Goal: Communication & Community: Answer question/provide support

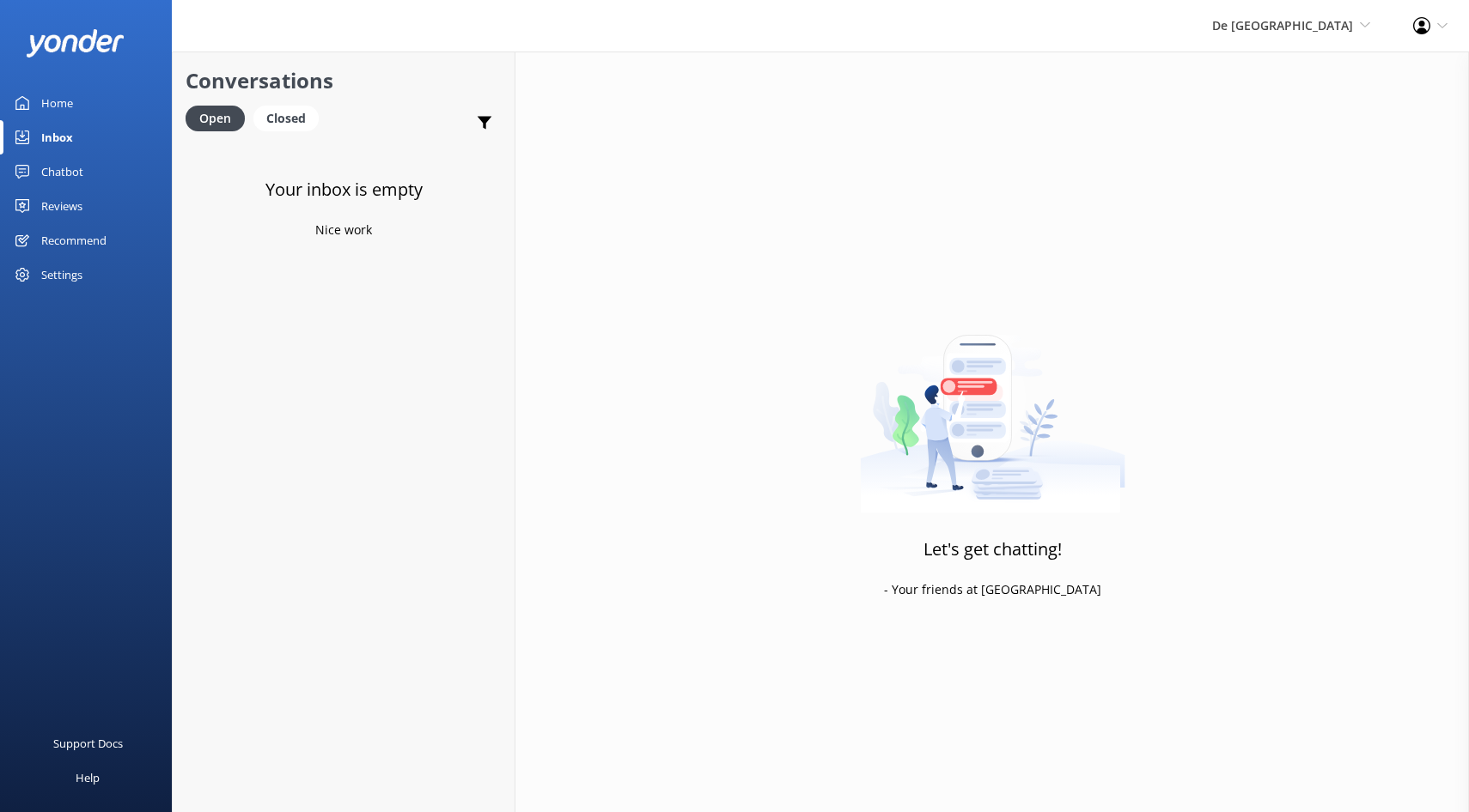
click at [39, 134] on link "Inbox" at bounding box center [86, 138] width 172 height 34
click at [1354, 24] on span "De [GEOGRAPHIC_DATA] [GEOGRAPHIC_DATA] [GEOGRAPHIC_DATA]'s Activities Expert Th…" at bounding box center [1290, 26] width 158 height 19
click at [1263, 112] on link "Aruba's Activities Expert" at bounding box center [1307, 114] width 172 height 41
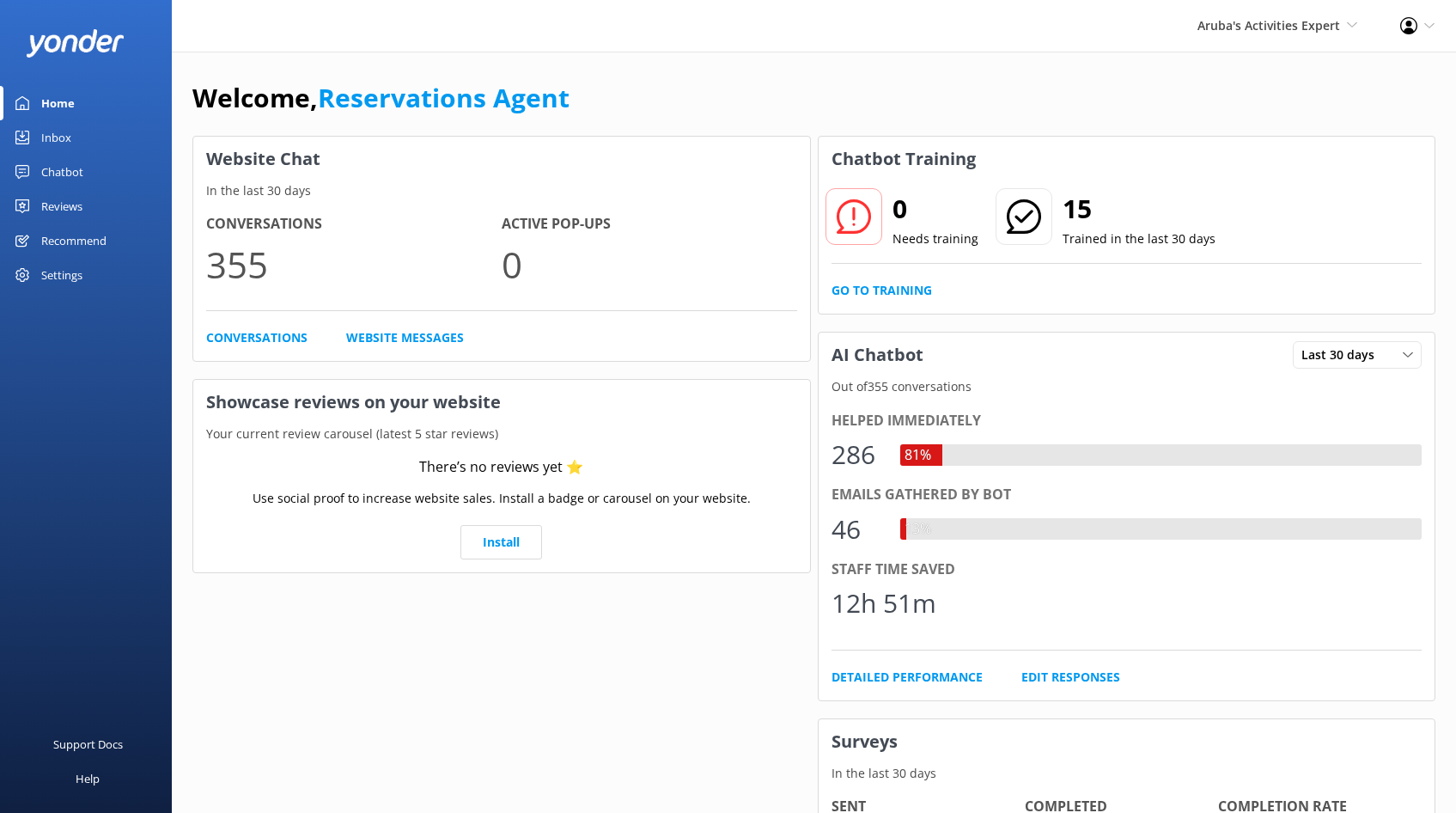
click at [52, 140] on div "Inbox" at bounding box center [56, 138] width 30 height 34
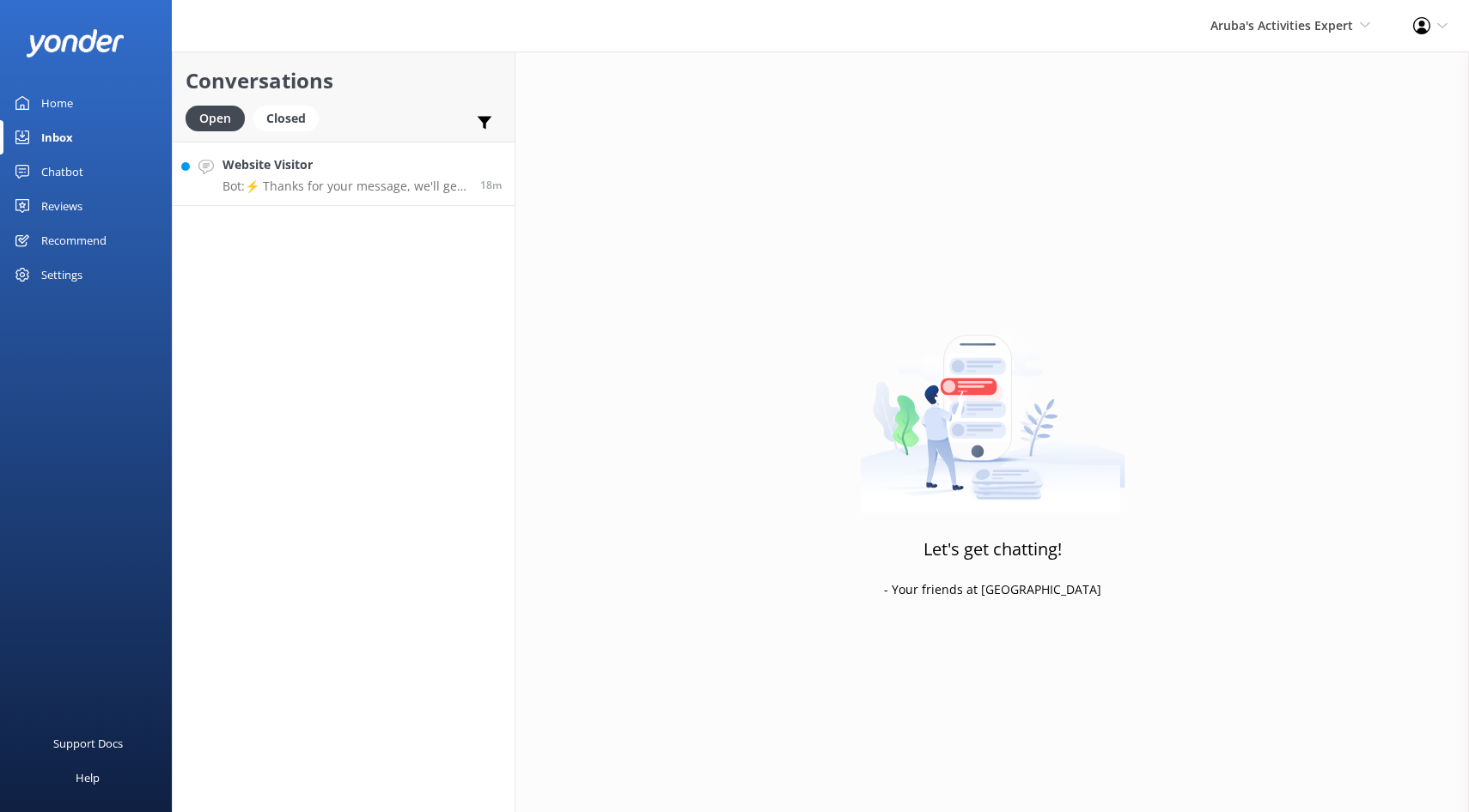
click at [375, 180] on p "Bot: ⚡ Thanks for your message, we'll get back to you as soon as we can." at bounding box center [345, 186] width 245 height 15
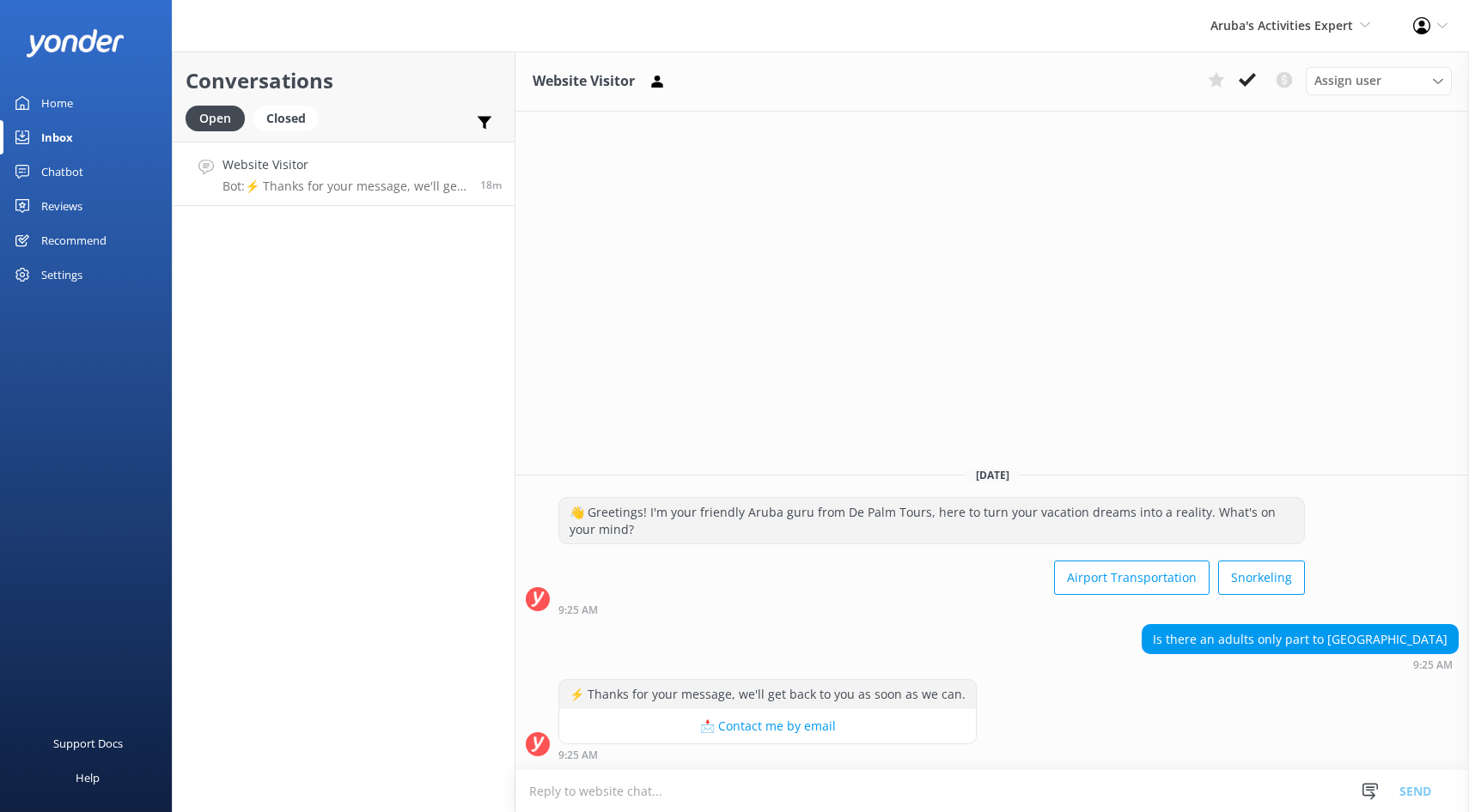
click at [552, 788] on textarea at bounding box center [991, 791] width 953 height 42
click at [558, 792] on textarea at bounding box center [991, 791] width 953 height 42
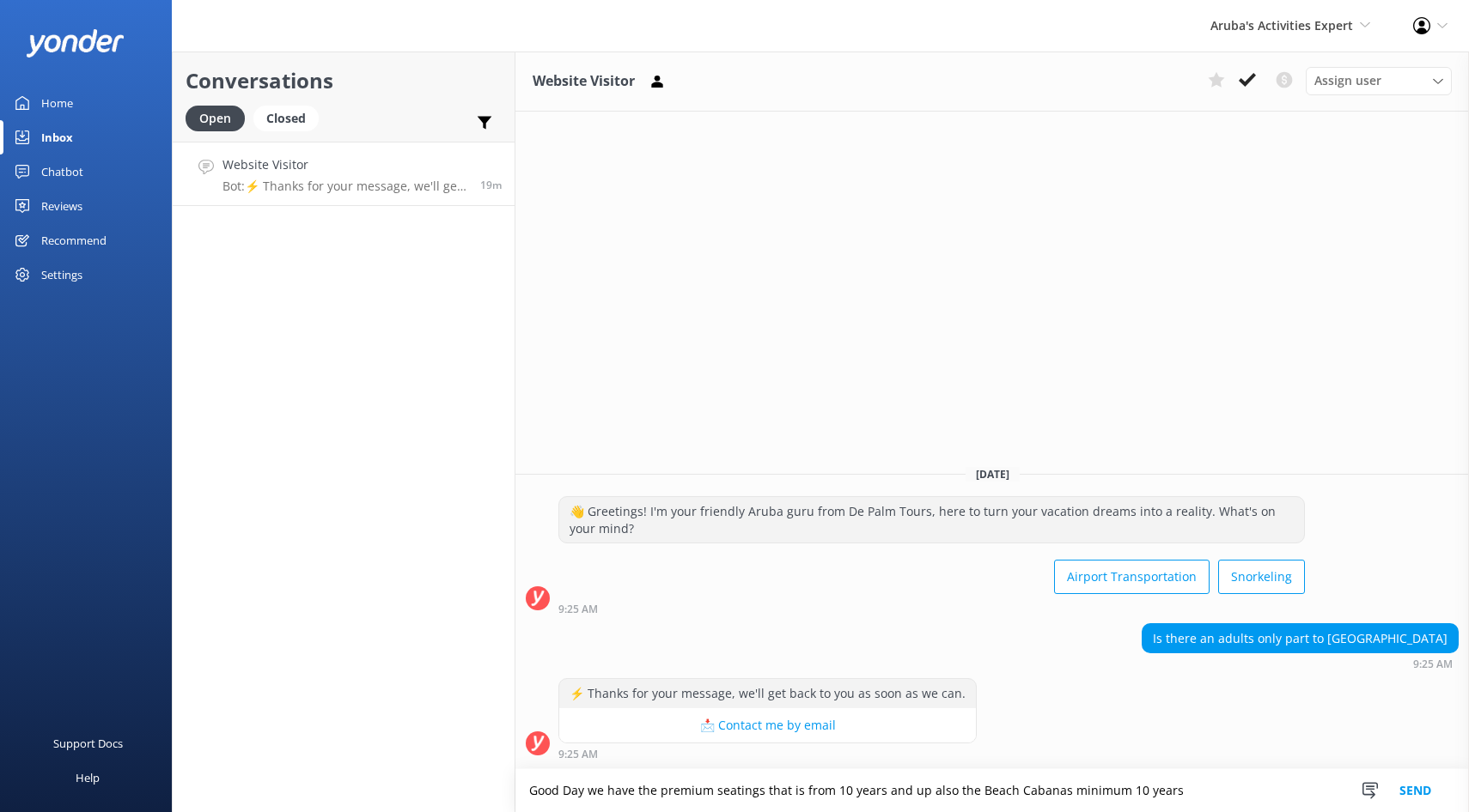
type textarea "Good Day we have the premium seatings that is from 10 years and up also the Bea…"
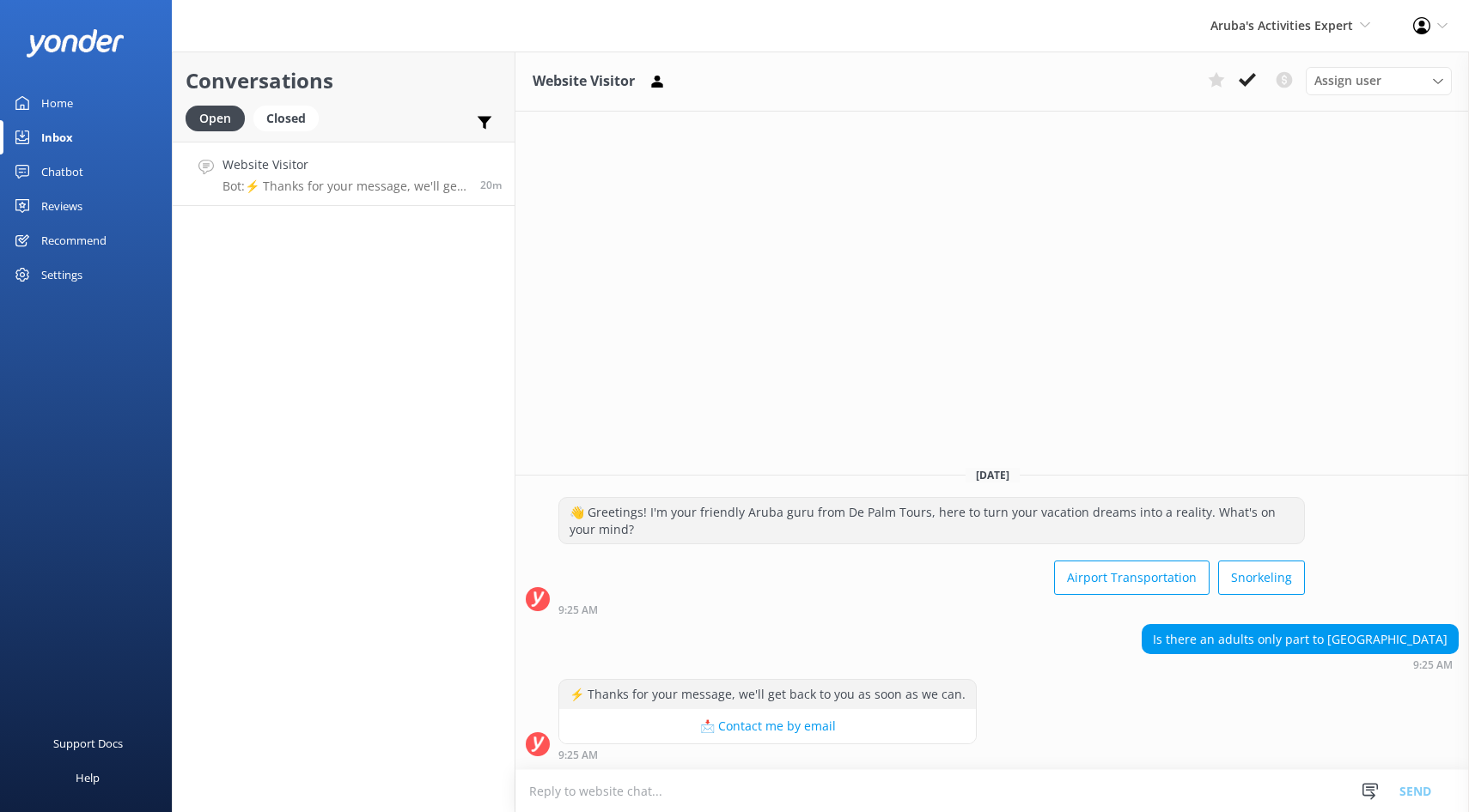
click at [566, 786] on textarea at bounding box center [991, 791] width 953 height 42
click at [553, 800] on textarea at bounding box center [991, 791] width 953 height 42
